Goal: Information Seeking & Learning: Learn about a topic

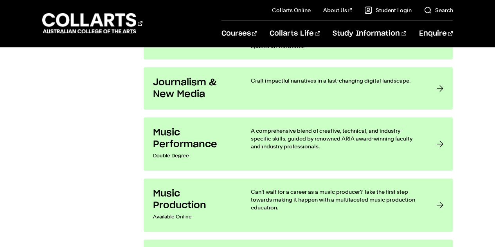
scroll to position [1566, 0]
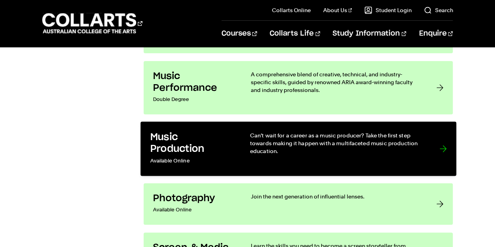
click at [275, 134] on p "Can’t wait for a career as a music producer? Take the first step towards making…" at bounding box center [337, 143] width 174 height 24
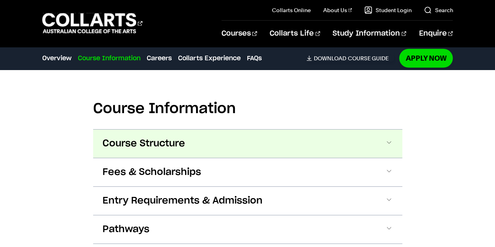
click at [383, 141] on button "Course Structure" at bounding box center [247, 144] width 309 height 28
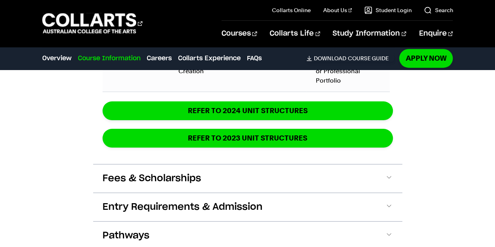
scroll to position [1742, 0]
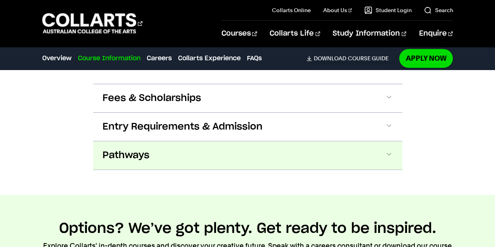
click at [353, 147] on button "Pathways" at bounding box center [247, 155] width 309 height 28
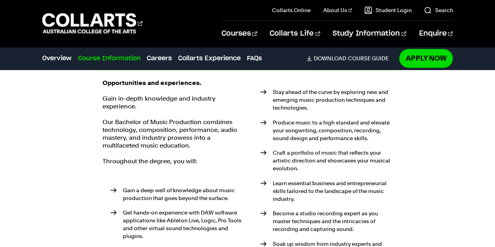
scroll to position [1762, 0]
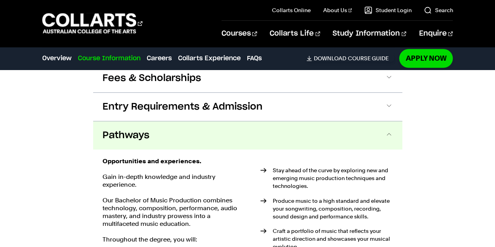
click at [388, 130] on span at bounding box center [389, 135] width 8 height 10
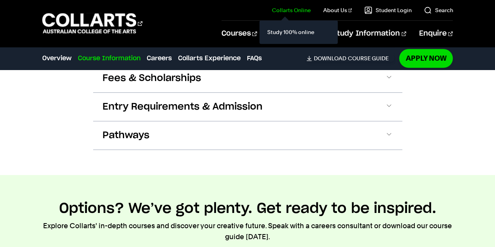
click at [300, 9] on link "Collarts Online" at bounding box center [291, 10] width 39 height 8
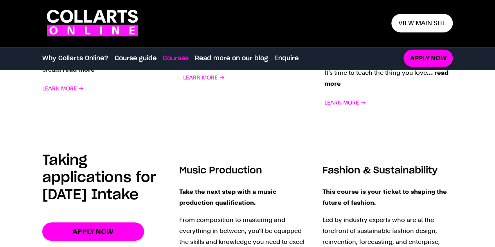
scroll to position [979, 0]
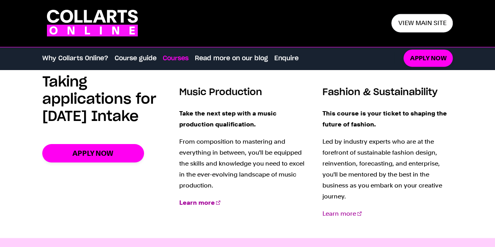
click at [197, 204] on strong "Learn more" at bounding box center [197, 202] width 36 height 7
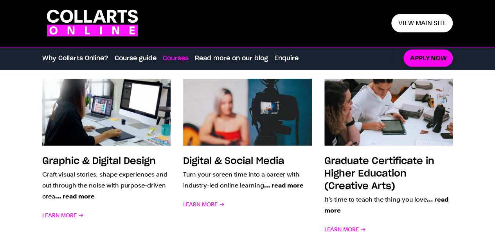
scroll to position [783, 0]
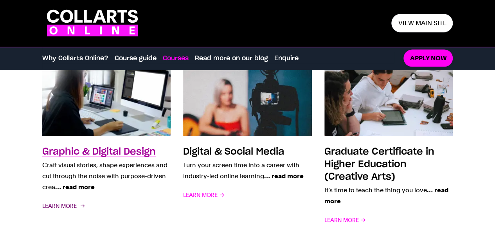
click at [74, 202] on span "Learn More" at bounding box center [63, 205] width 42 height 11
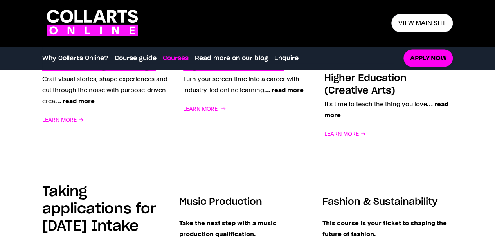
scroll to position [901, 0]
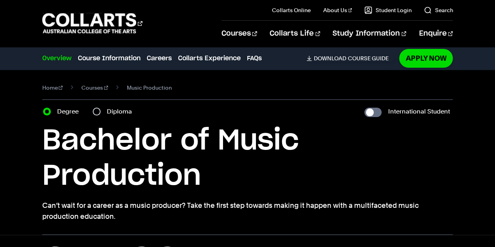
scroll to position [117, 0]
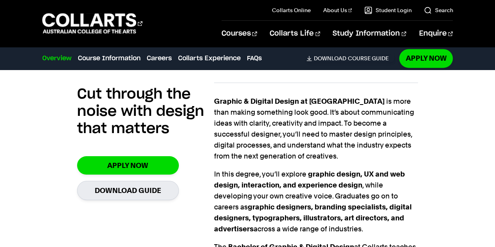
scroll to position [313, 0]
